Goal: Task Accomplishment & Management: Use online tool/utility

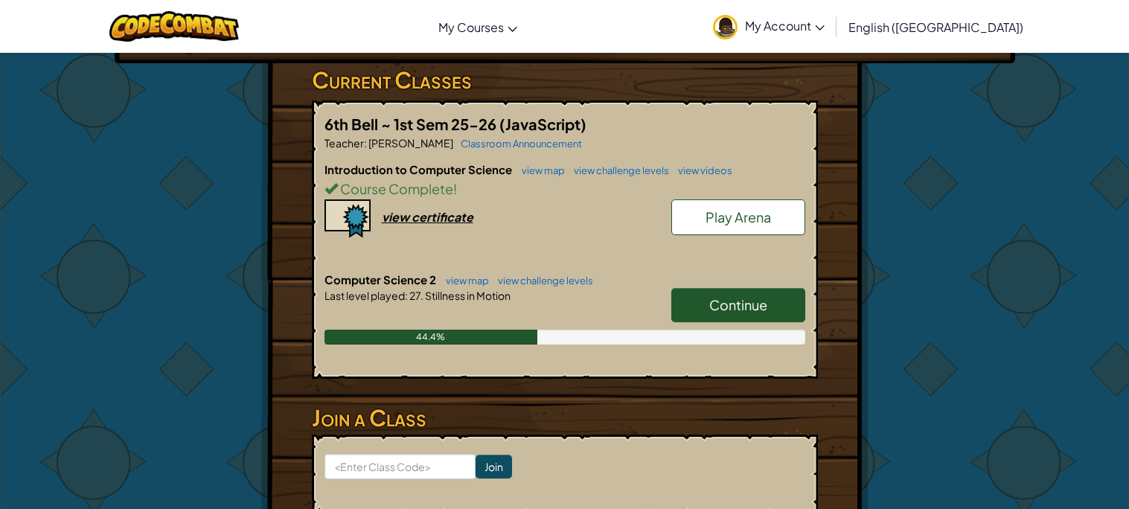
scroll to position [243, 0]
click at [714, 299] on span "Continue" at bounding box center [738, 303] width 58 height 17
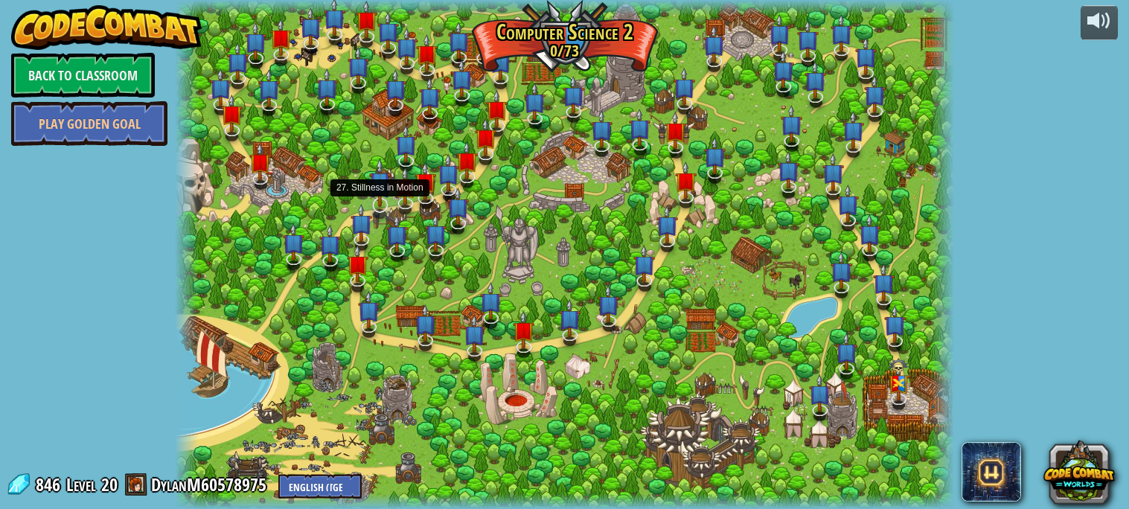
click at [377, 202] on img at bounding box center [380, 182] width 22 height 49
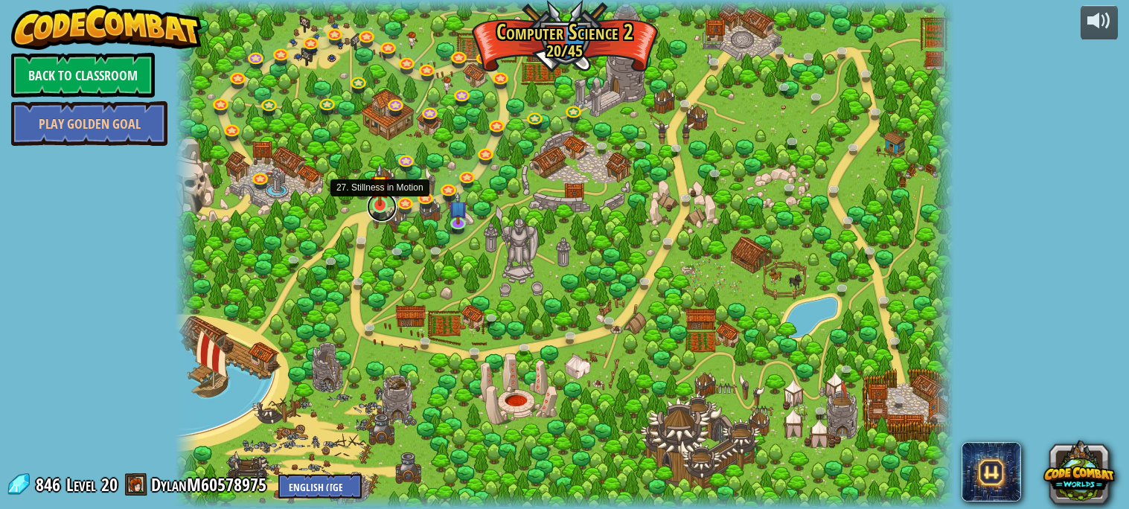
click at [380, 208] on link at bounding box center [382, 207] width 30 height 30
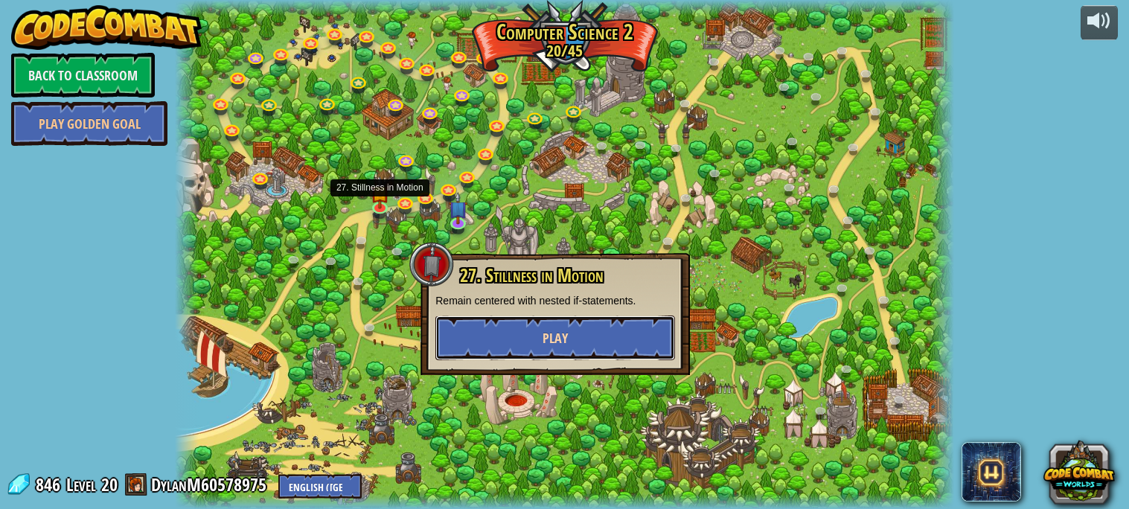
click at [496, 340] on button "Play" at bounding box center [555, 338] width 240 height 45
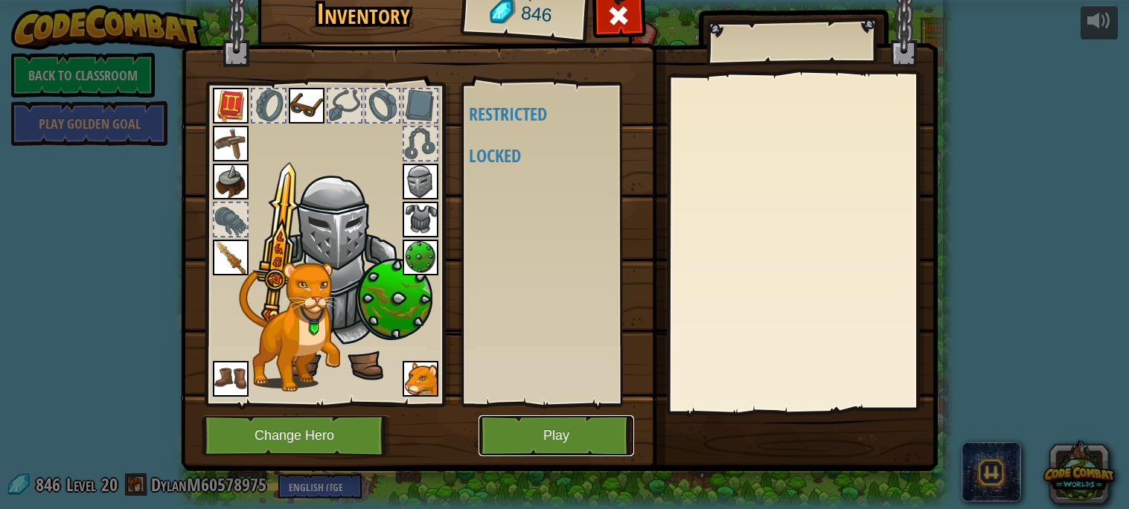
click at [511, 438] on button "Play" at bounding box center [557, 435] width 156 height 41
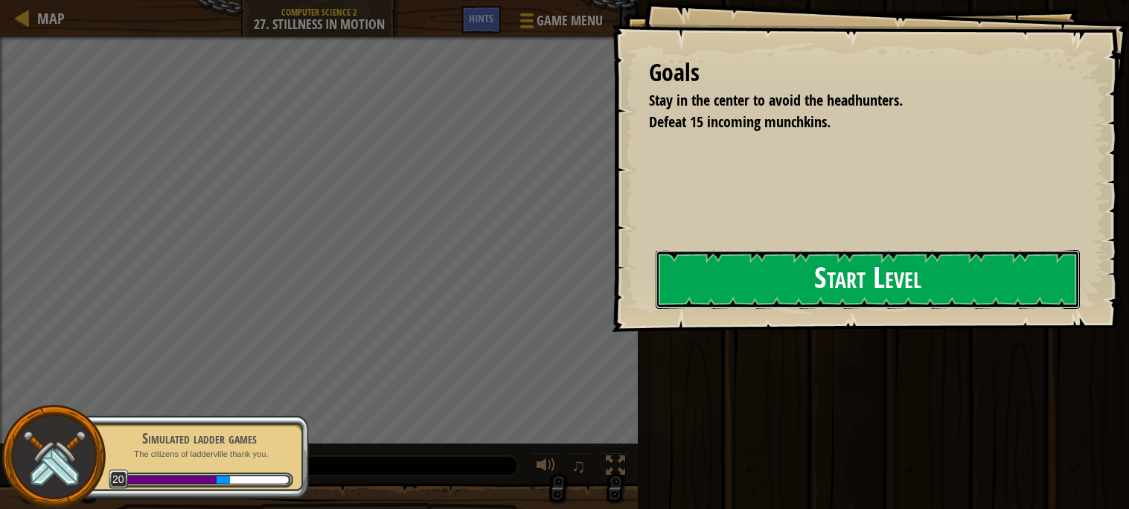
click at [759, 266] on button "Start Level" at bounding box center [868, 279] width 424 height 59
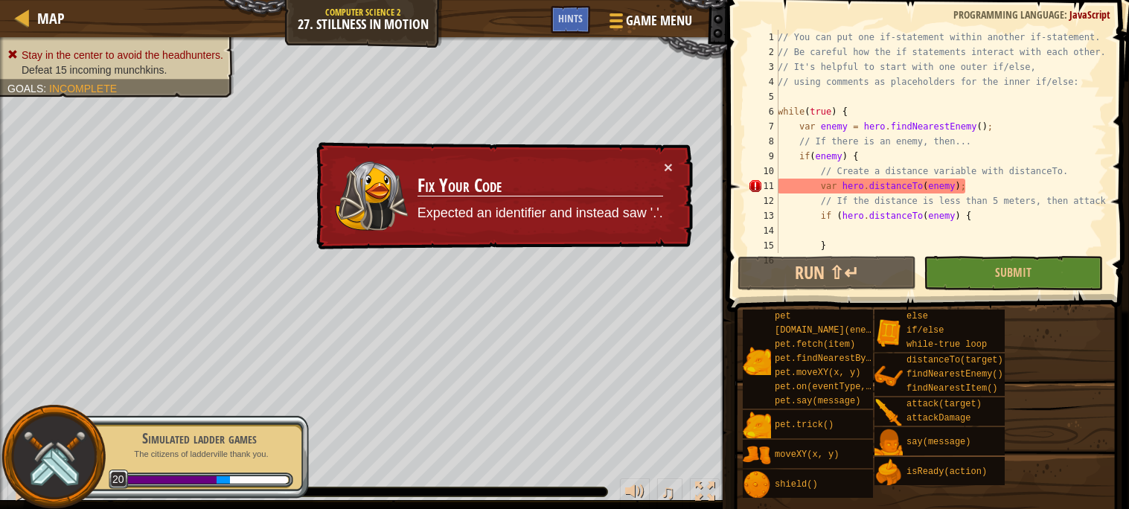
click at [600, 165] on td "Fix Your Code Expected an identifier and instead saw '.'." at bounding box center [540, 196] width 248 height 75
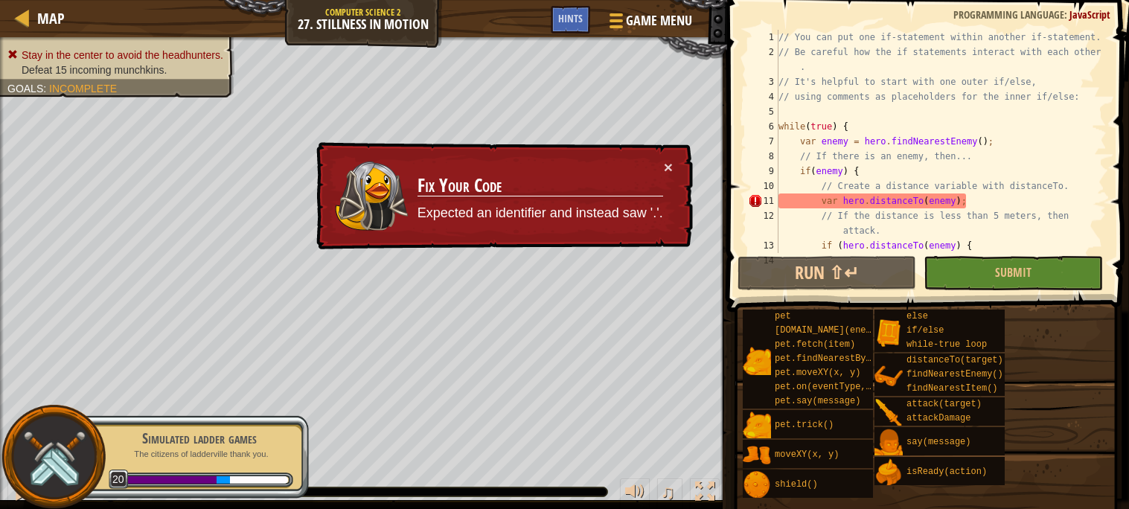
scroll to position [156, 0]
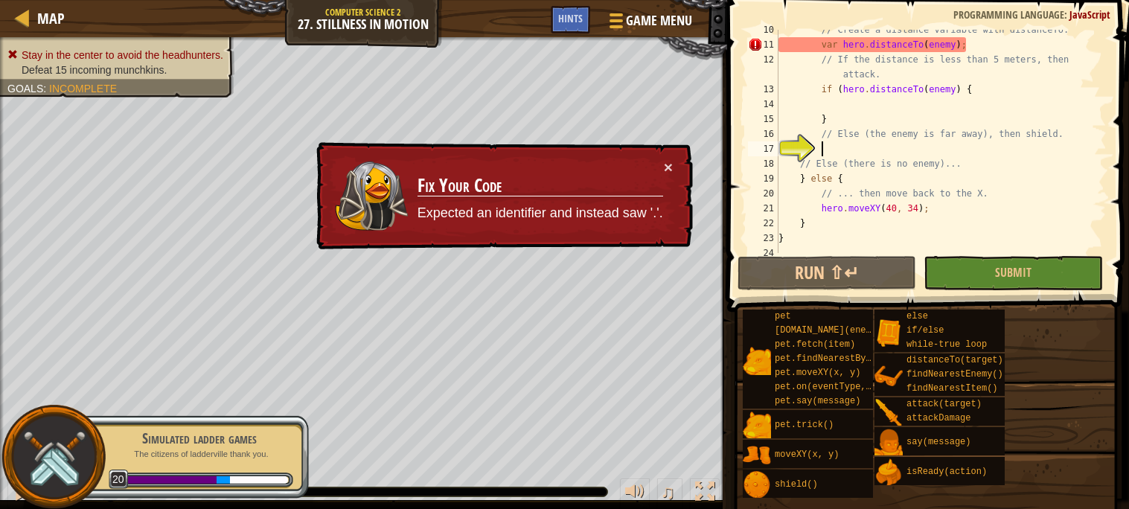
click at [648, 171] on td "Fix Your Code Expected an identifier and instead saw '.'." at bounding box center [540, 196] width 248 height 75
click at [668, 170] on button "×" at bounding box center [669, 169] width 10 height 16
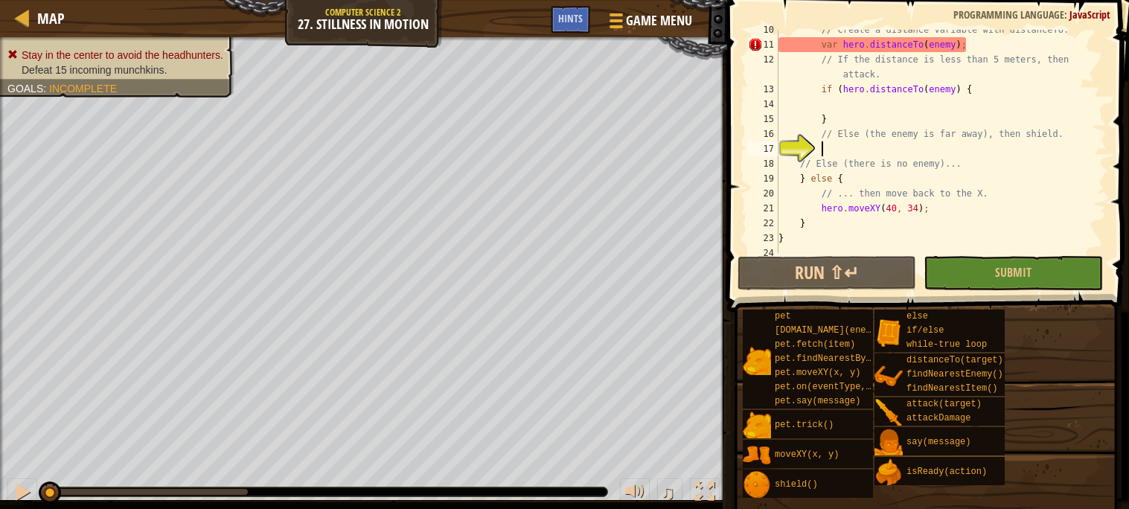
type textarea "e"
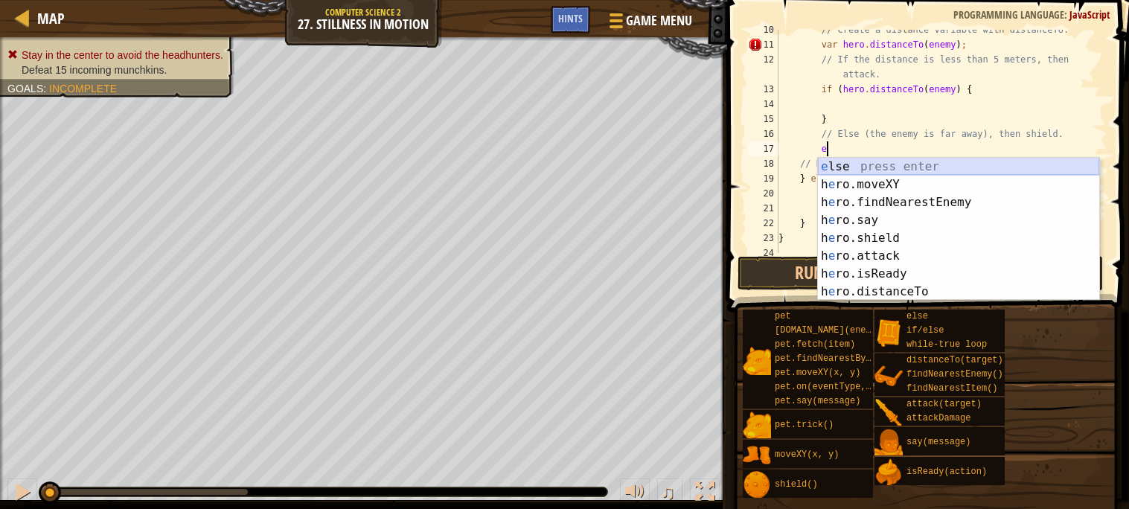
click at [857, 167] on div "e lse press enter h e ro.moveXY press enter h e ro.findNearestEnemy press enter…" at bounding box center [958, 247] width 281 height 179
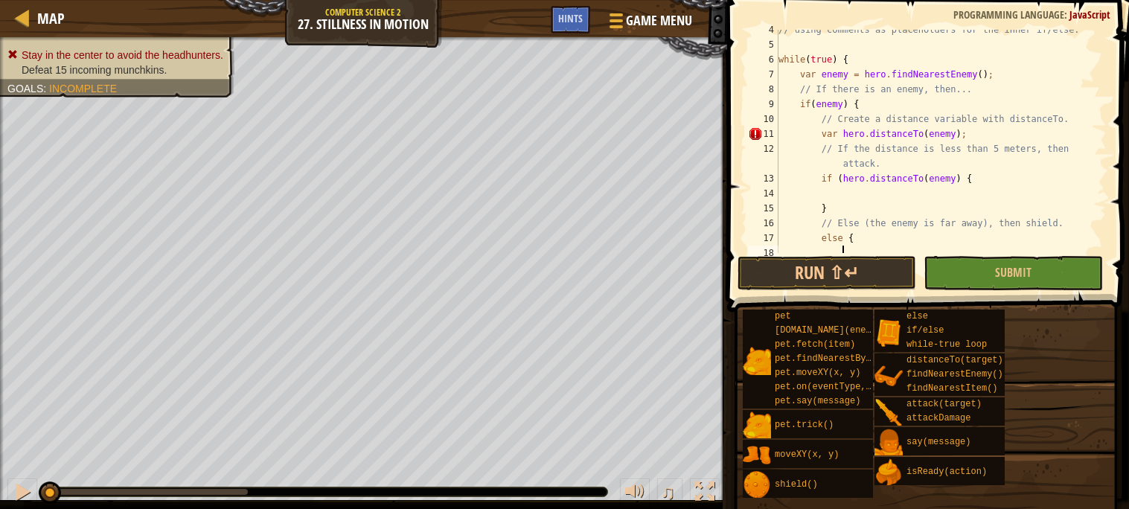
scroll to position [69, 0]
click at [957, 131] on div "// using comments as placeholders for the inner if/else: while ( true ) { var e…" at bounding box center [940, 146] width 331 height 253
type textarea "var hero.distanceTo(enemy );"
select select "ace/mode/javascript"
select select "ace/theme/textmate"
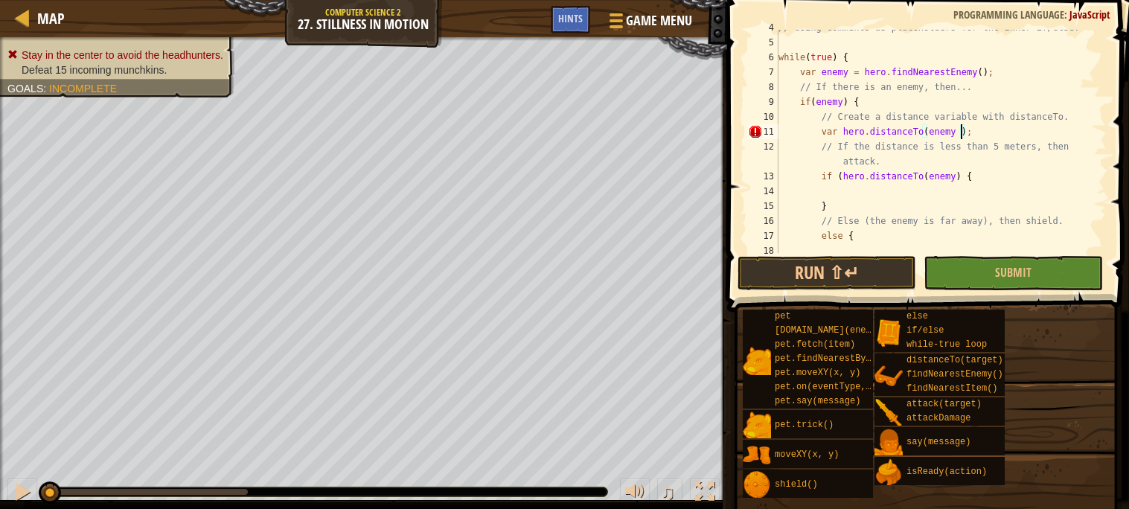
select select "markbegin"
select select "true"
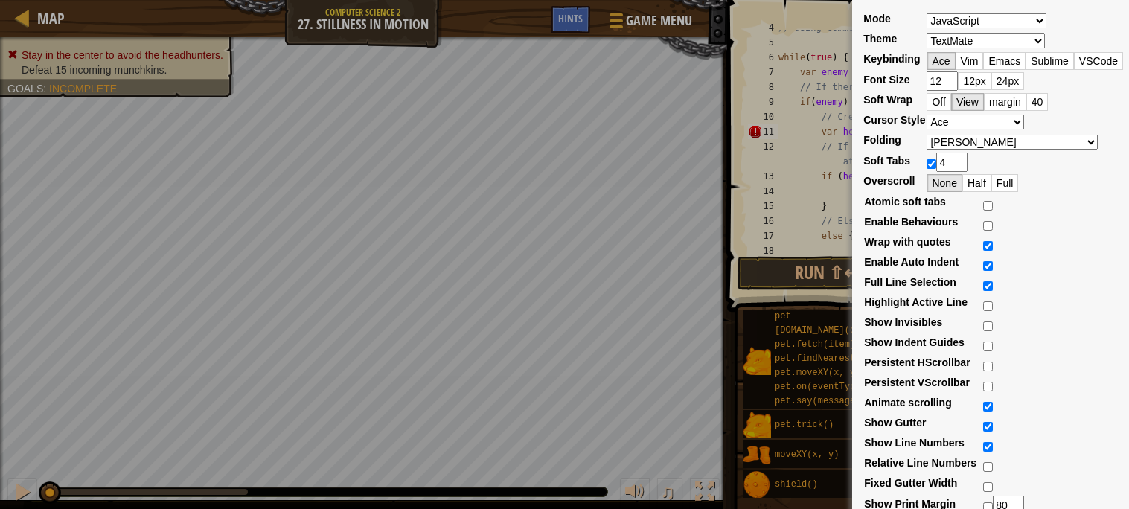
click at [631, 172] on div "Mode ABAP ABC ActionScript ADA Alda Apache Conf Apex AQL AsciiDoc ASL Assembly …" at bounding box center [564, 254] width 1129 height 509
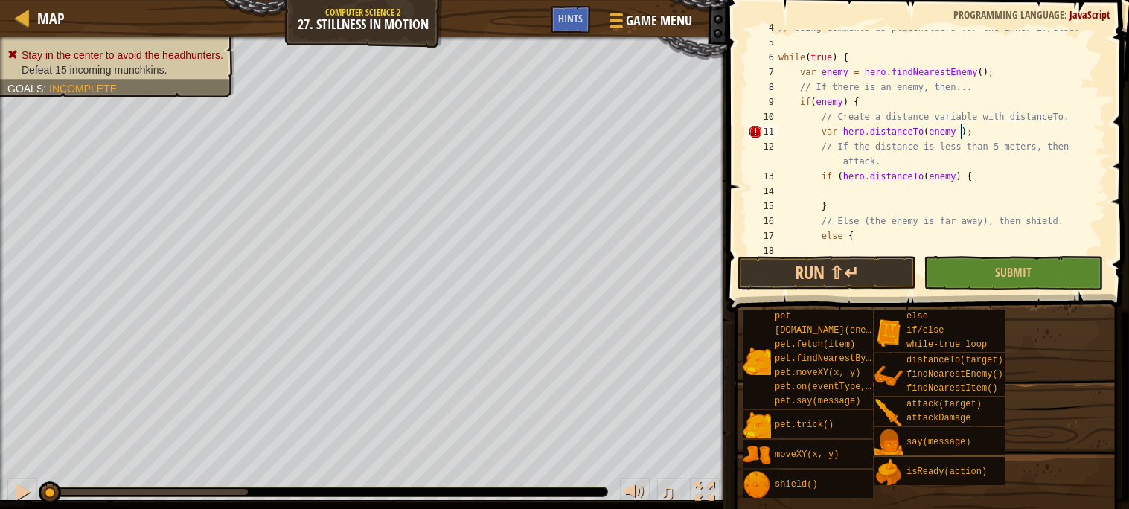
select select "ace/mode/javascript"
select select "ace/theme/textmate"
select select "markbegin"
select select "true"
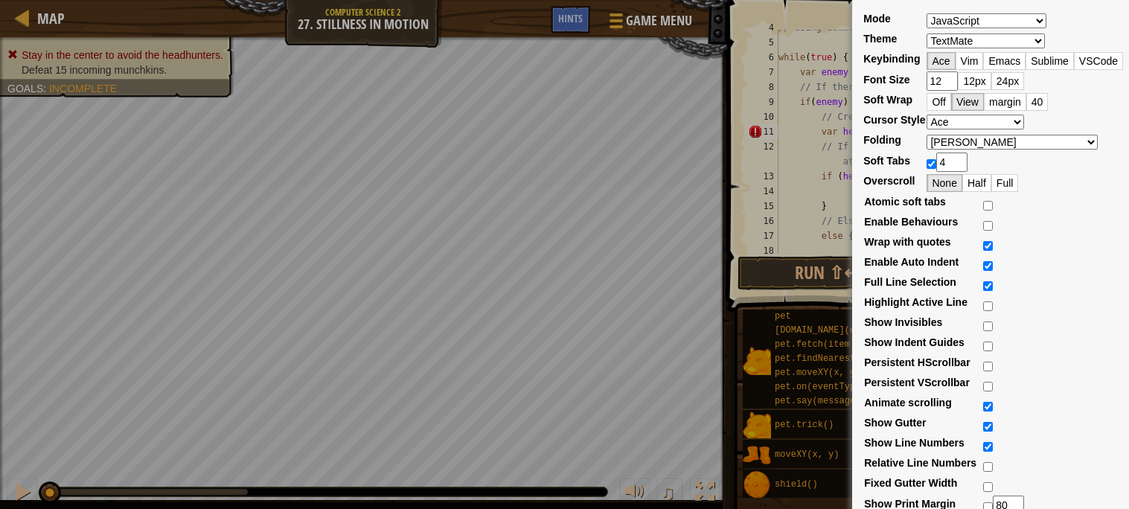
click at [799, 171] on div "Mode ABAP ABC ActionScript ADA Alda Apache Conf Apex AQL AsciiDoc ASL Assembly …" at bounding box center [564, 254] width 1129 height 509
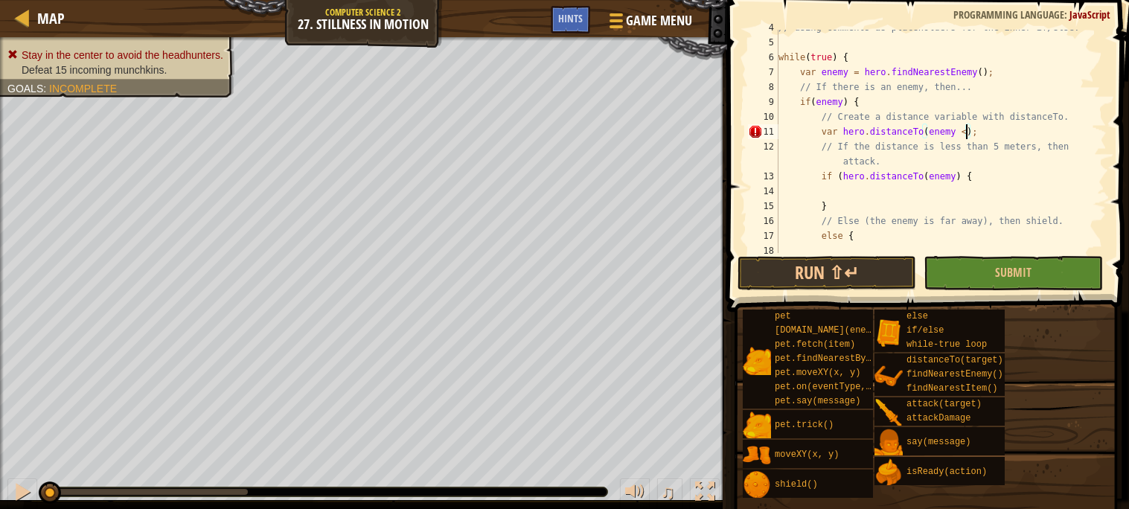
scroll to position [6, 16]
click at [978, 167] on div "// using comments as placeholders for the inner if/else: while ( true ) { var e…" at bounding box center [940, 146] width 331 height 253
type textarea "// If the distance is less than 5 meters, then attack."
click at [990, 269] on button "Submit" at bounding box center [1013, 273] width 179 height 34
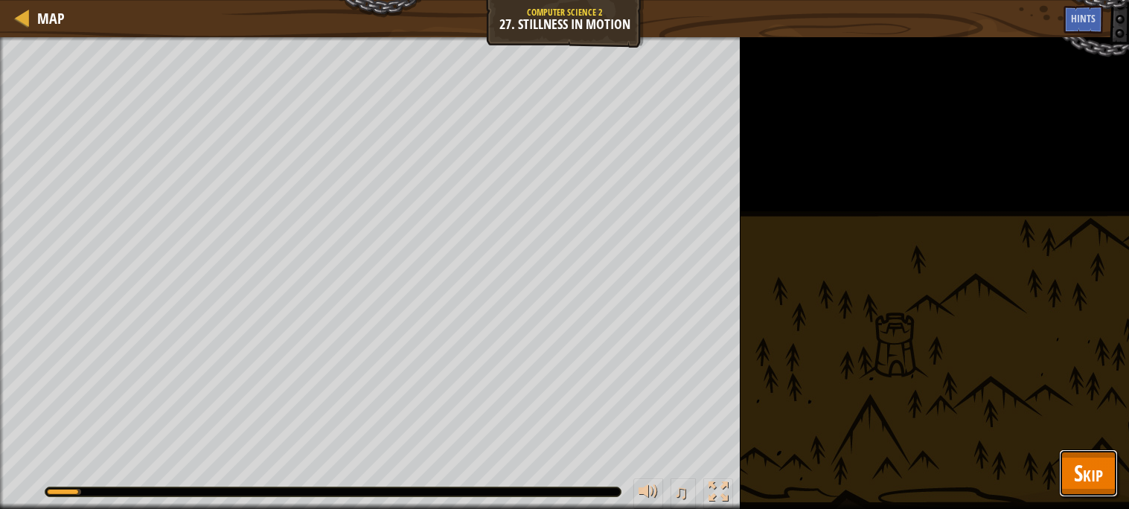
click at [1078, 473] on span "Skip" at bounding box center [1088, 473] width 29 height 31
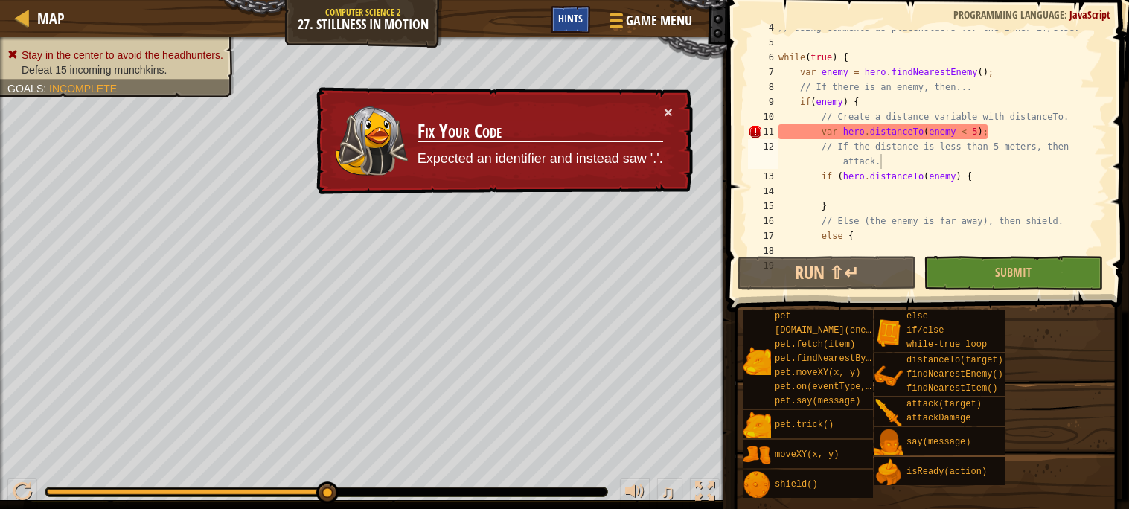
click at [563, 16] on span "Hints" at bounding box center [570, 18] width 25 height 14
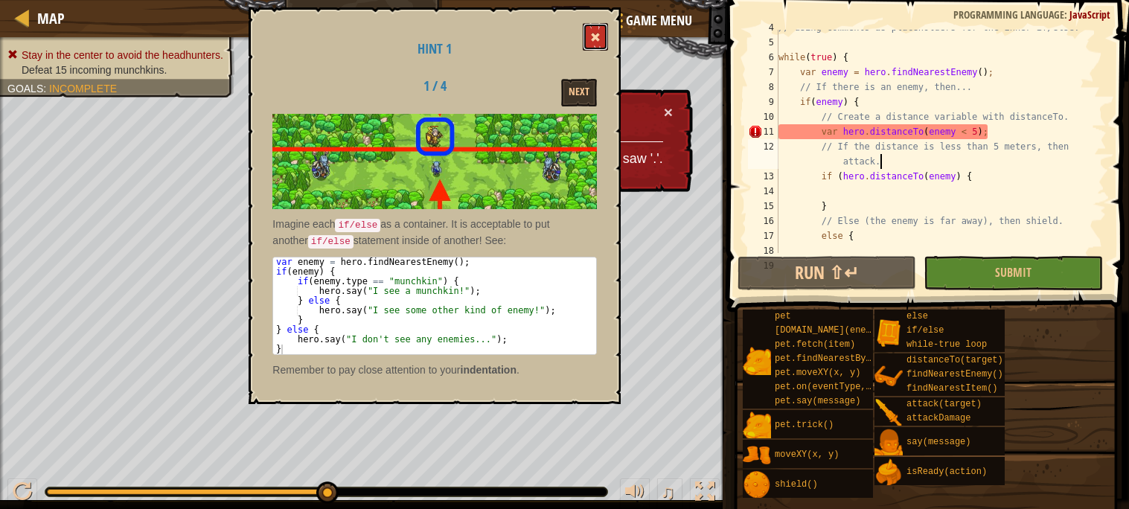
click at [604, 37] on button at bounding box center [595, 37] width 25 height 28
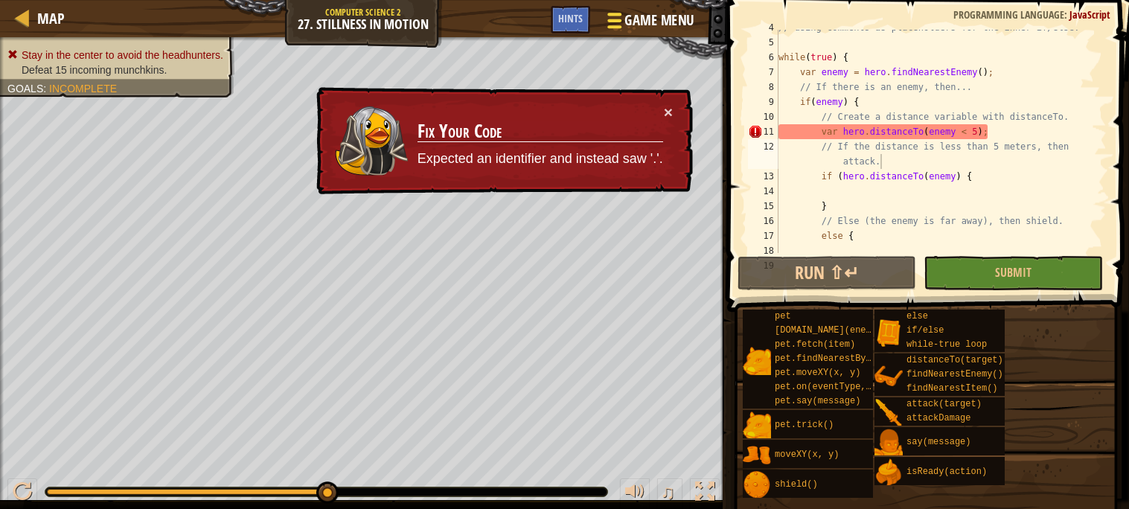
click at [615, 21] on span at bounding box center [614, 20] width 14 height 3
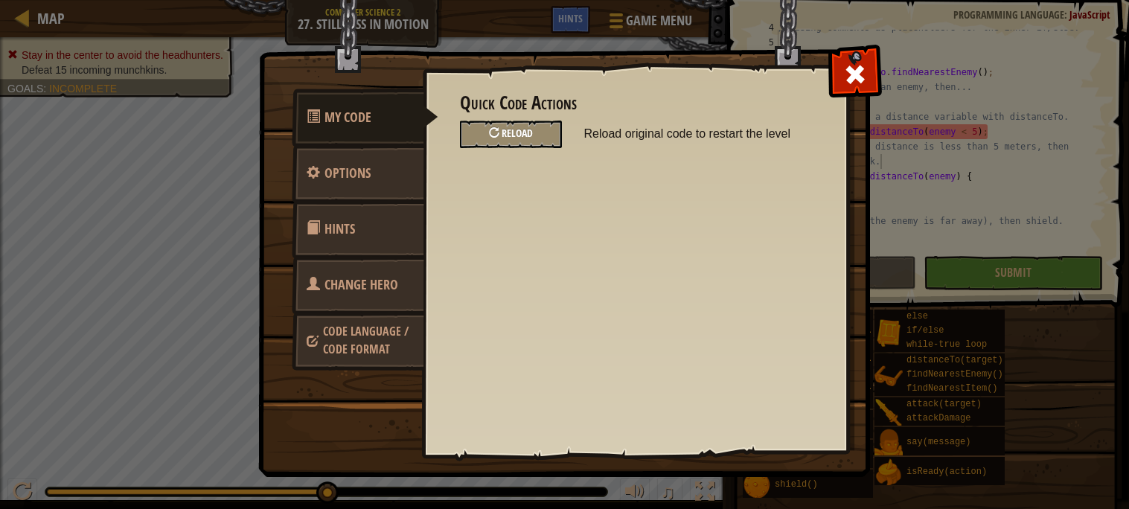
click at [507, 136] on span "Reload" at bounding box center [517, 133] width 31 height 14
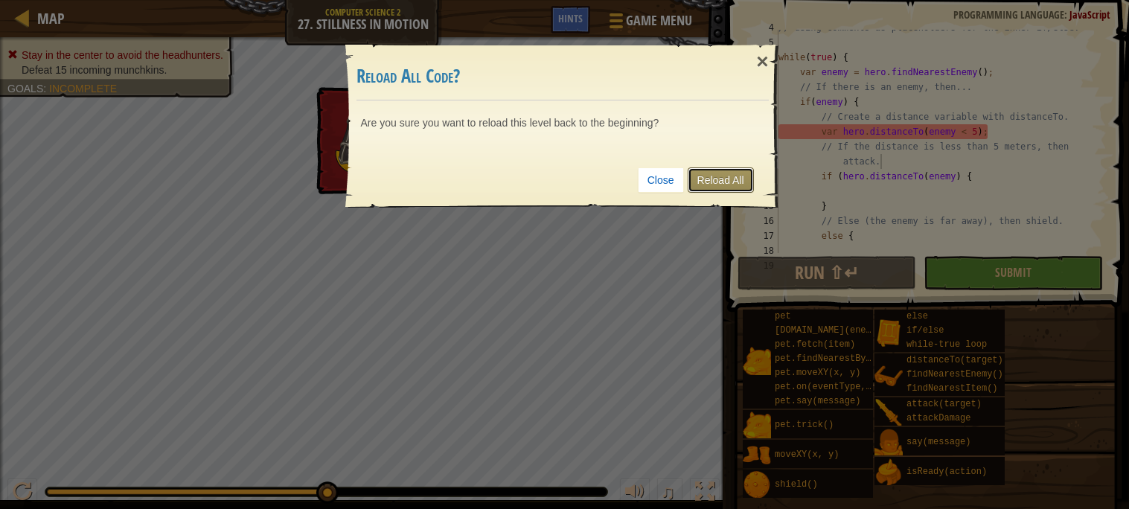
click at [726, 185] on link "Reload All" at bounding box center [721, 179] width 66 height 25
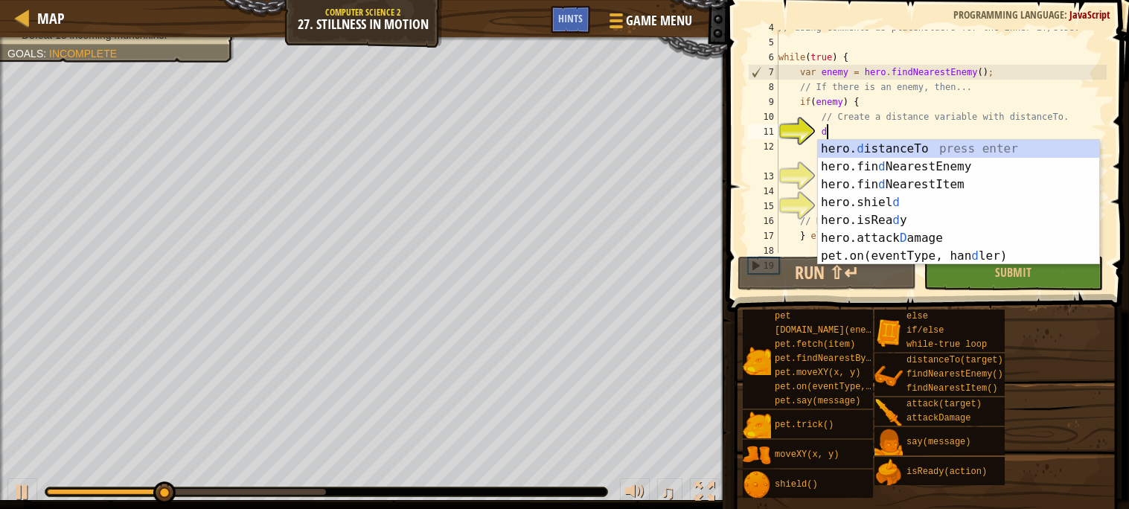
scroll to position [6, 3]
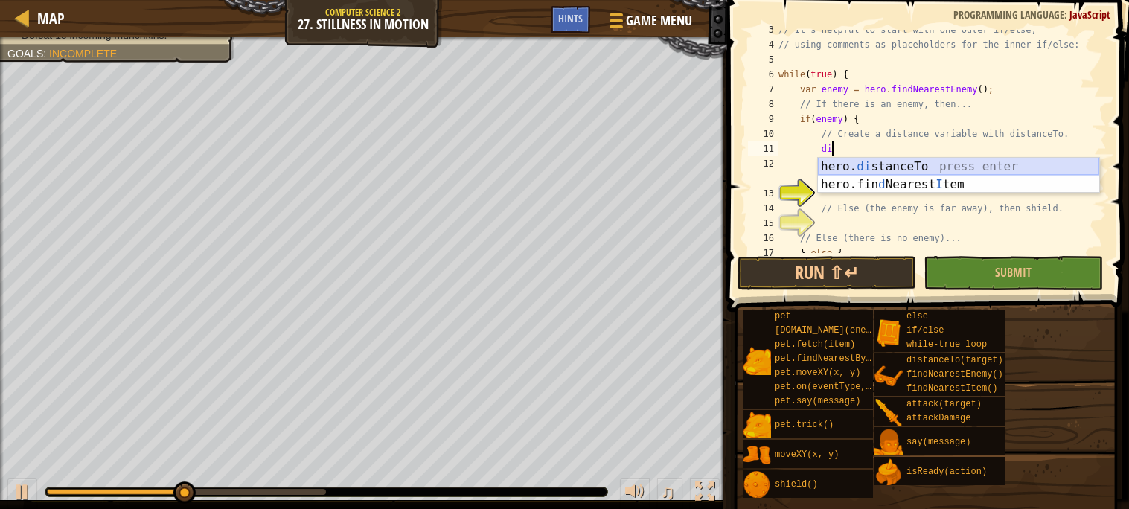
click at [874, 161] on div "hero. di stanceTo press enter hero.fin d Nearest I tem press enter" at bounding box center [958, 193] width 281 height 71
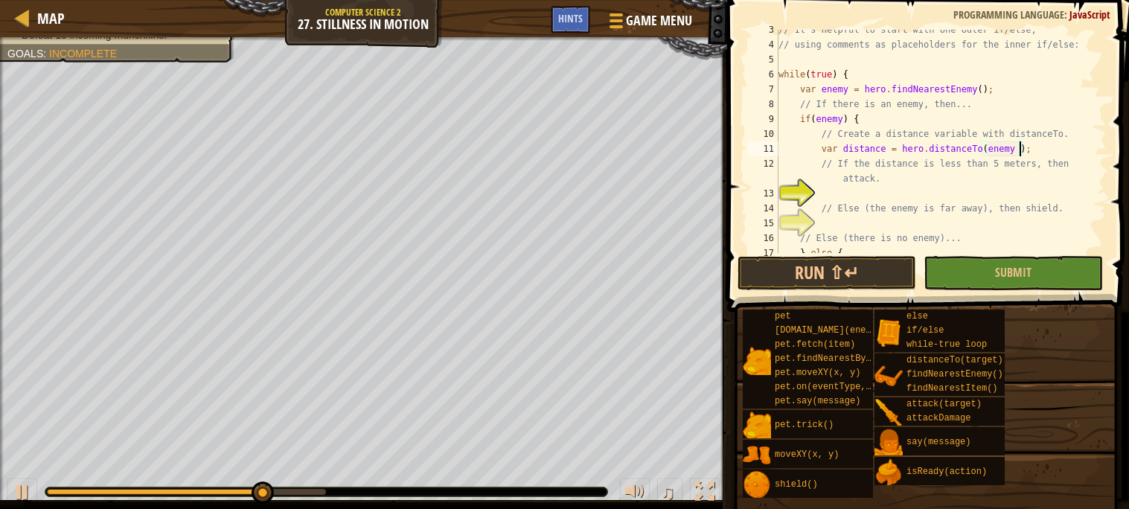
scroll to position [6, 20]
click at [1025, 275] on span "Submit" at bounding box center [1013, 272] width 36 height 16
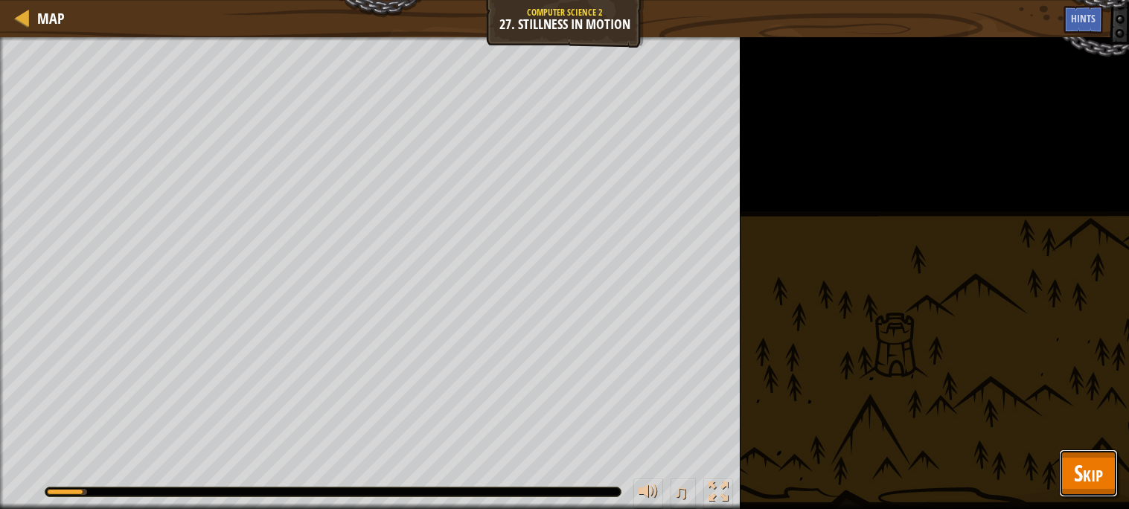
click at [1080, 482] on span "Skip" at bounding box center [1088, 473] width 29 height 31
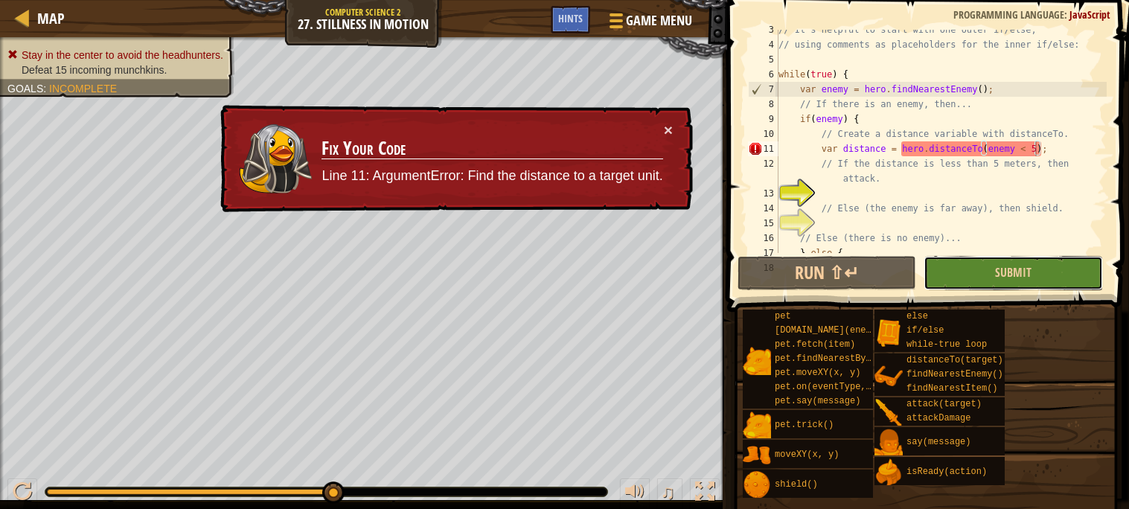
click at [970, 266] on button "Submit" at bounding box center [1013, 273] width 179 height 34
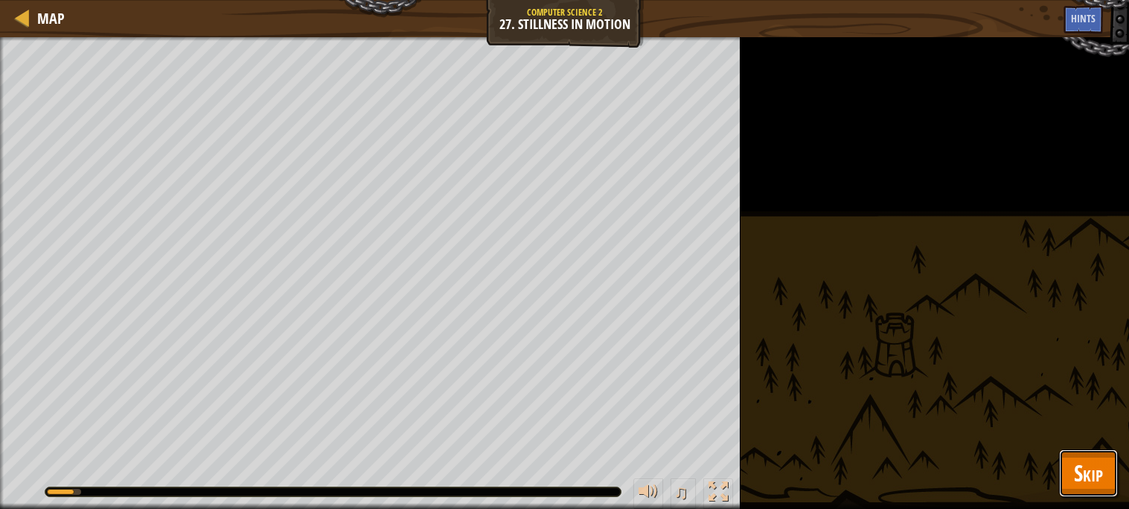
click at [1095, 453] on button "Skip" at bounding box center [1088, 474] width 59 height 48
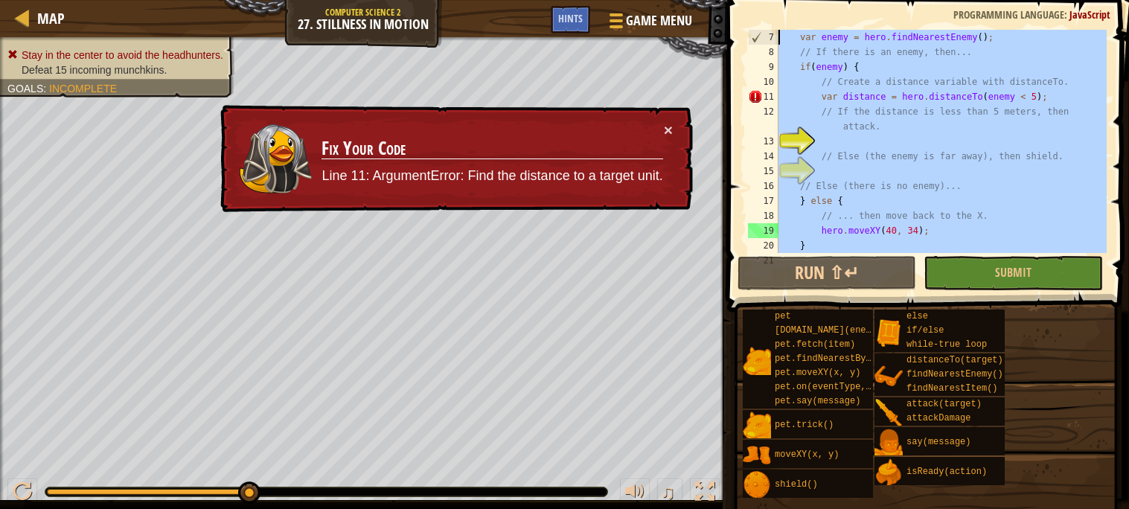
scroll to position [0, 0]
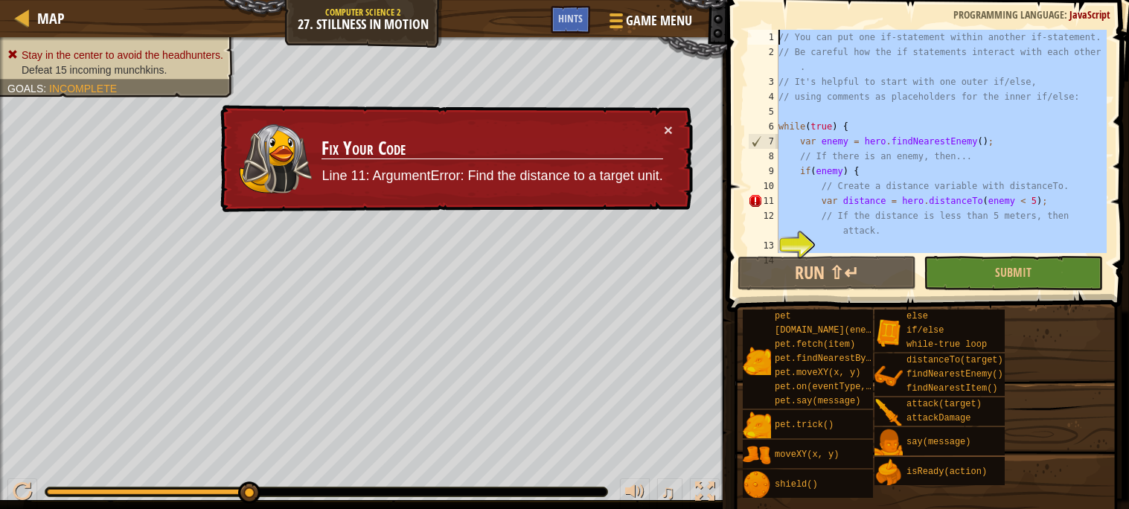
drag, startPoint x: 842, startPoint y: 236, endPoint x: 727, endPoint y: 9, distance: 254.3
click at [727, 9] on div "} 1 2 3 4 5 6 7 8 9 10 11 12 13 14 // You can put one if-statement within anoth…" at bounding box center [926, 185] width 406 height 356
type textarea "// You can put one if-statement within another if-statement. // Be careful how …"
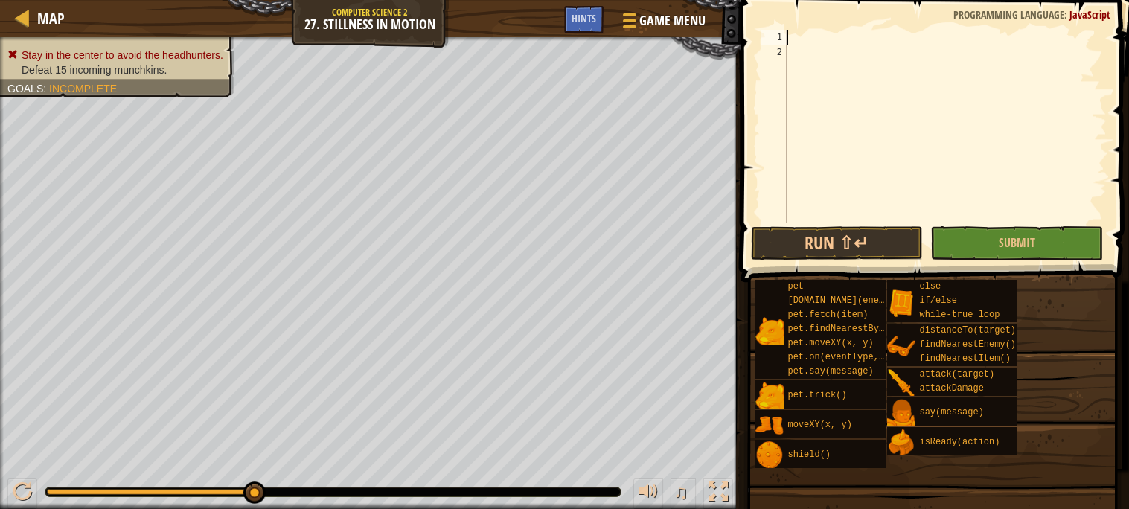
scroll to position [59, 0]
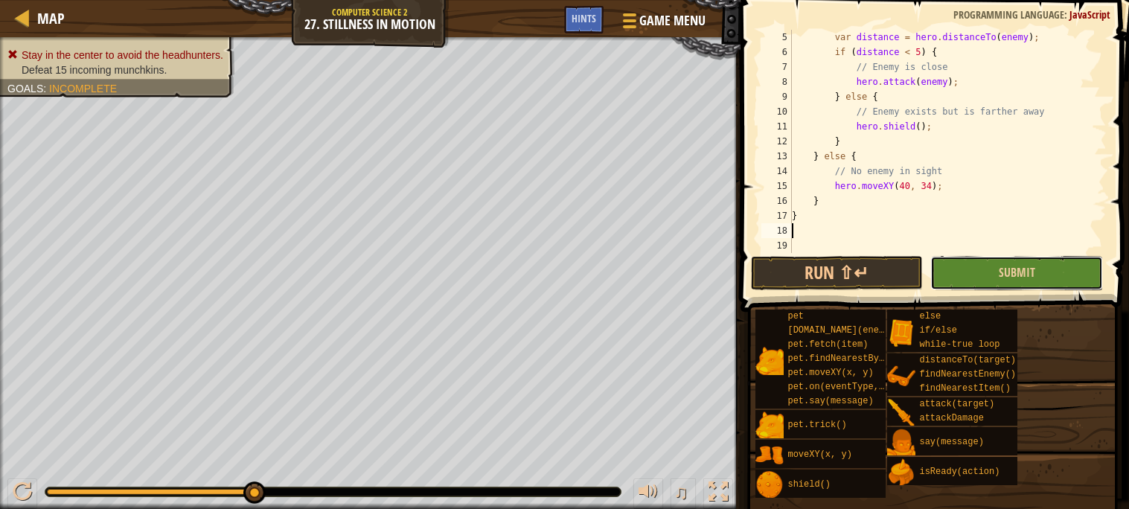
click at [989, 272] on button "Submit" at bounding box center [1016, 273] width 173 height 34
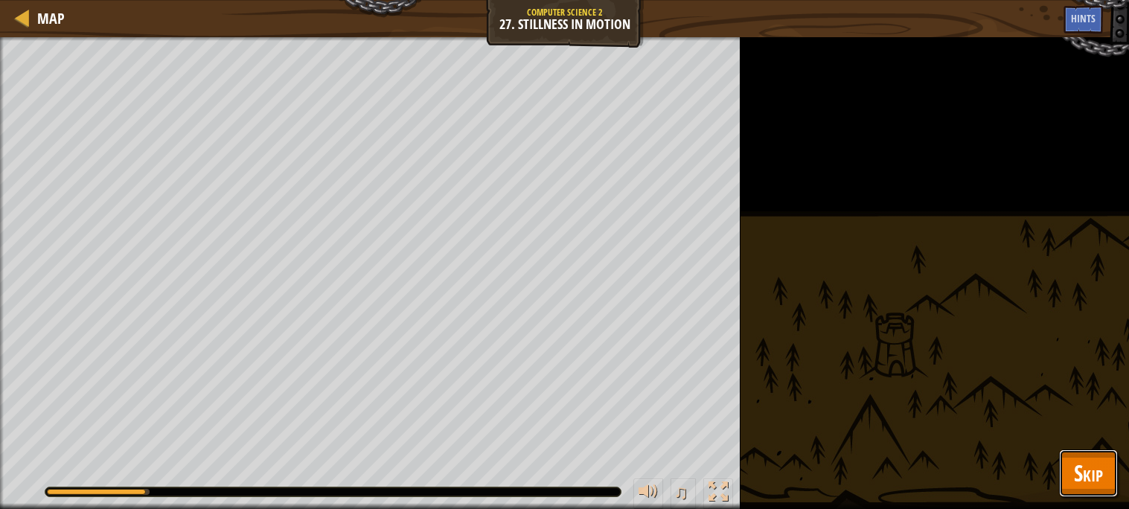
click at [1082, 473] on span "Skip" at bounding box center [1088, 473] width 29 height 31
